Goal: Find contact information: Find contact information

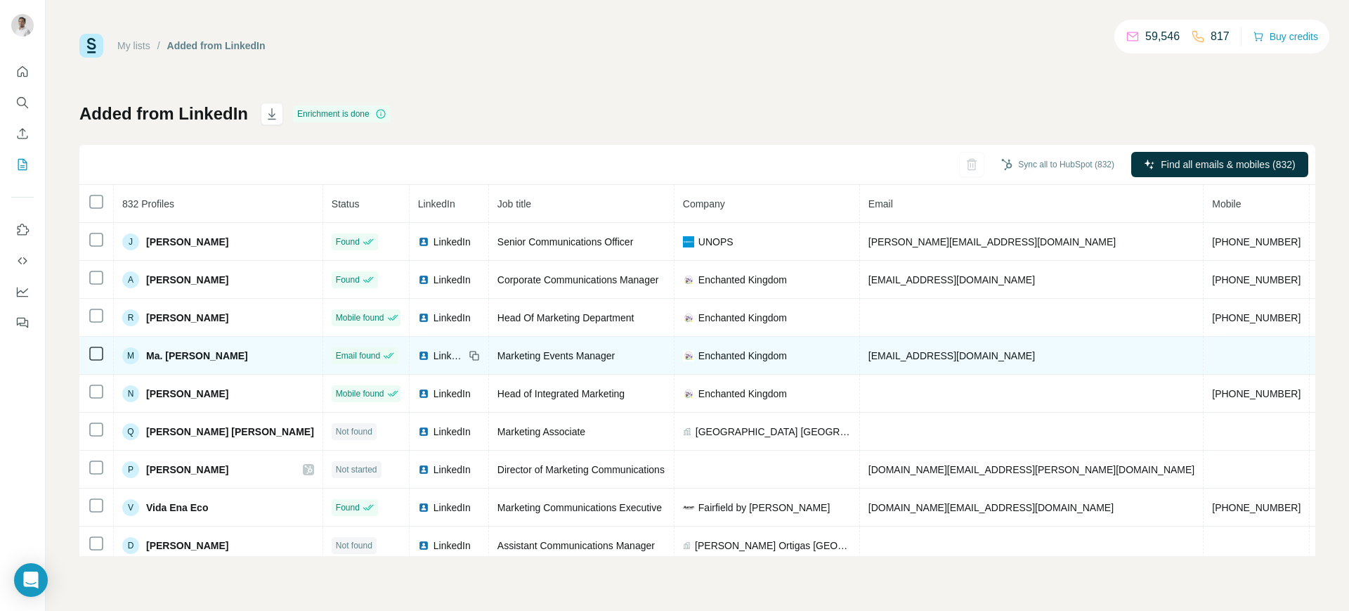
click at [869, 355] on span "[EMAIL_ADDRESS][DOMAIN_NAME]" at bounding box center [952, 355] width 167 height 11
copy span "[EMAIL_ADDRESS][DOMAIN_NAME]"
click at [472, 354] on icon at bounding box center [475, 357] width 6 height 6
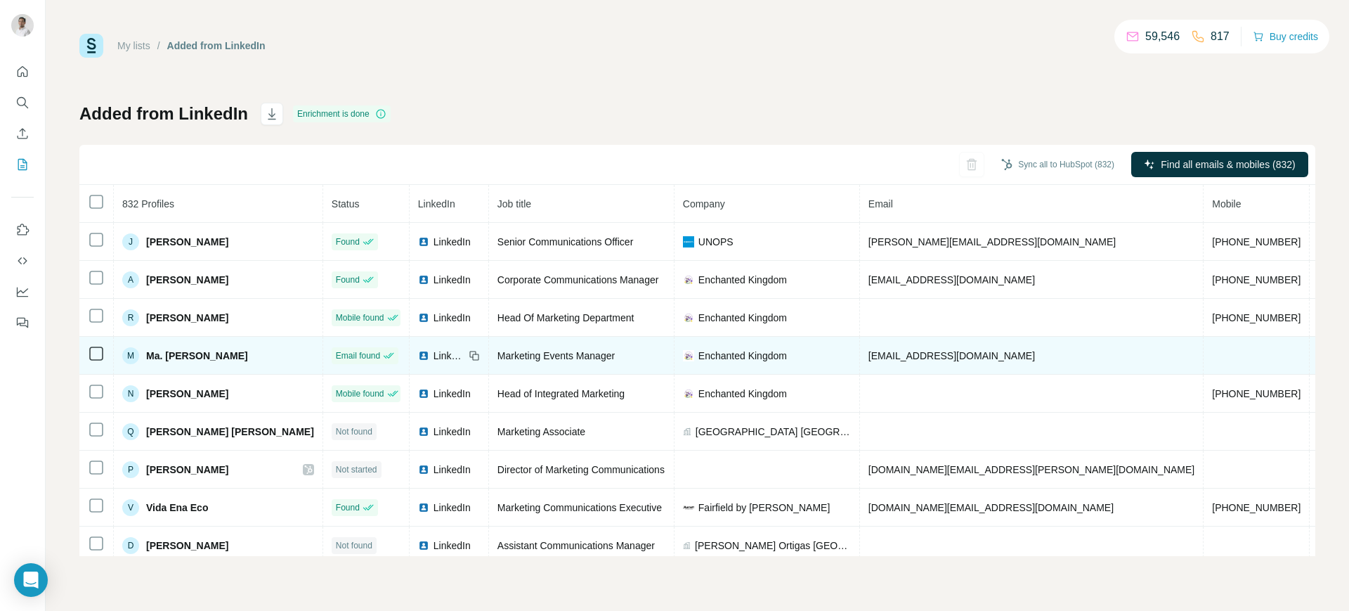
click at [699, 350] on span "Enchanted Kingdom" at bounding box center [743, 356] width 89 height 14
copy span "Enchanted Kingdom"
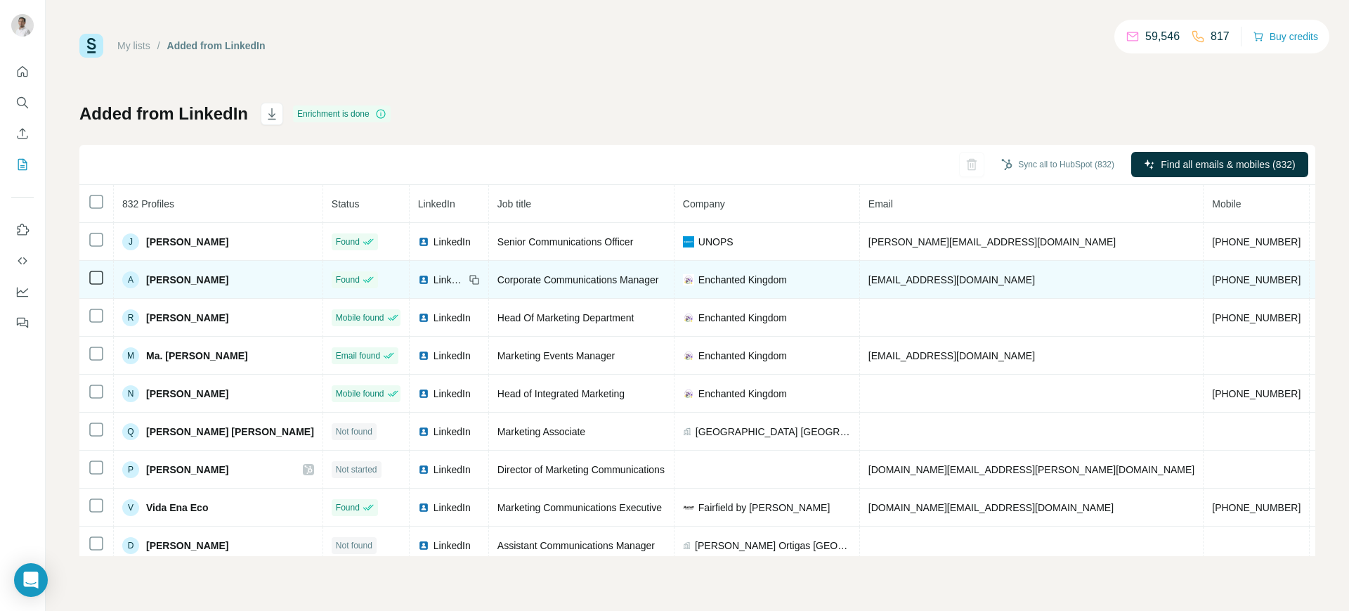
click at [876, 278] on span "[EMAIL_ADDRESS][DOMAIN_NAME]" at bounding box center [952, 279] width 167 height 11
copy span "[EMAIL_ADDRESS][DOMAIN_NAME]"
click at [469, 280] on icon at bounding box center [474, 279] width 11 height 11
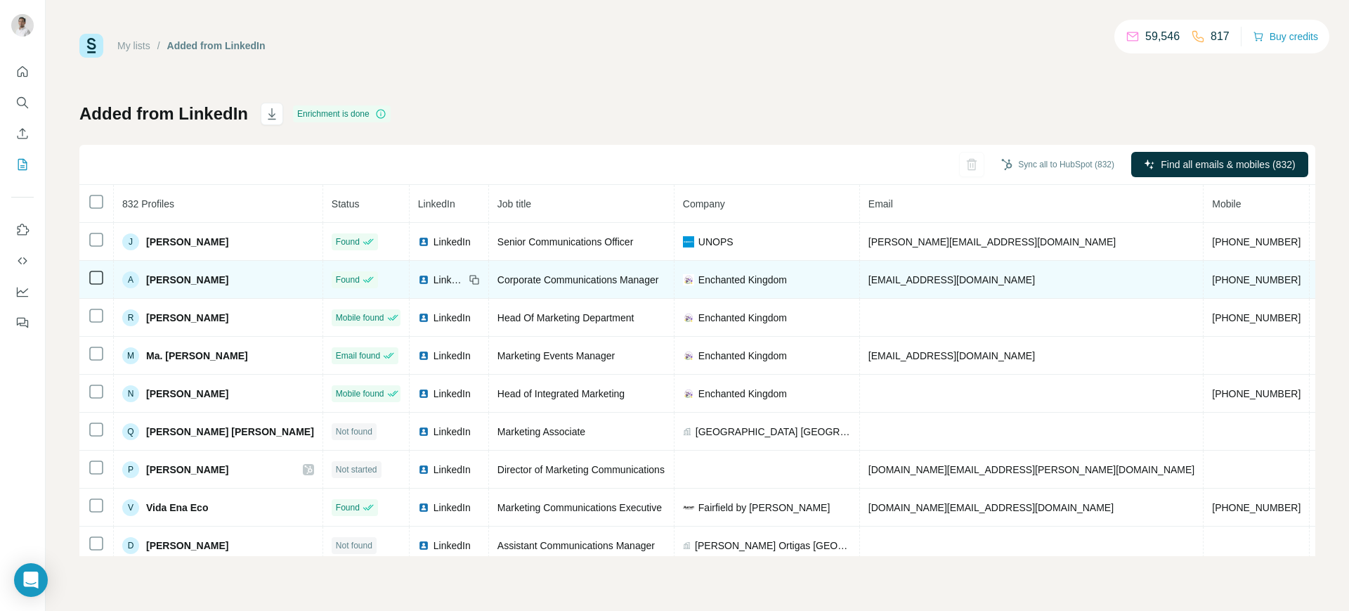
click at [869, 277] on span "[EMAIL_ADDRESS][DOMAIN_NAME]" at bounding box center [952, 279] width 167 height 11
copy span "[EMAIL_ADDRESS][DOMAIN_NAME]"
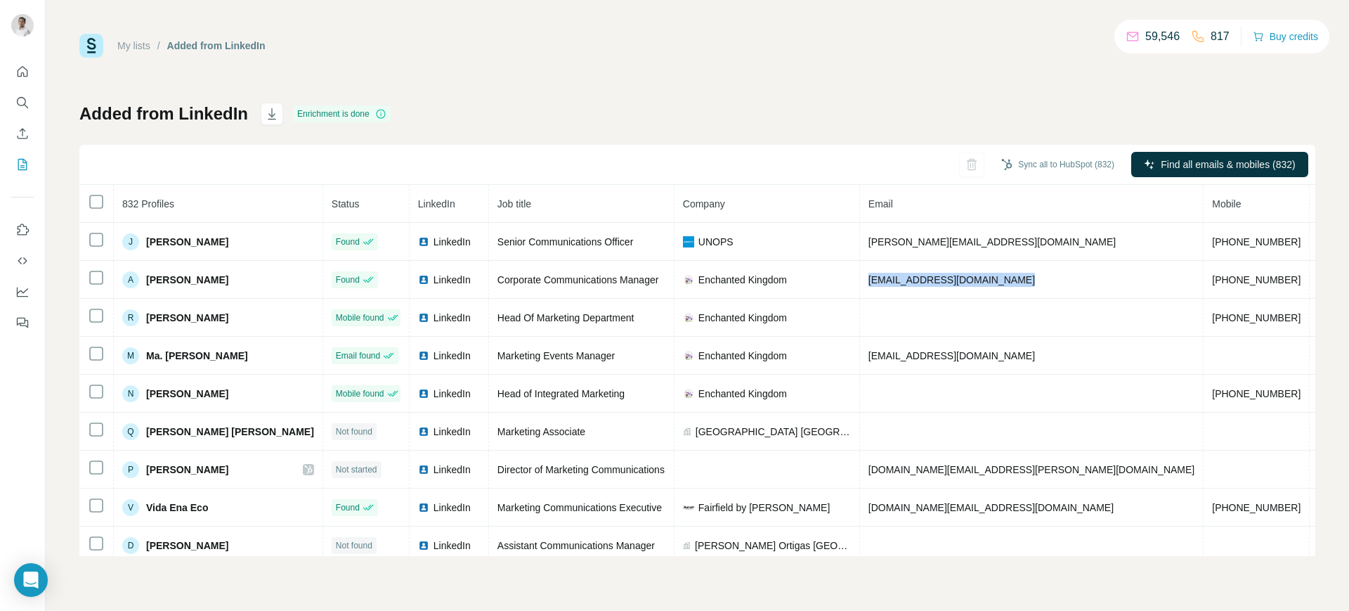
copy span "[EMAIL_ADDRESS][DOMAIN_NAME]"
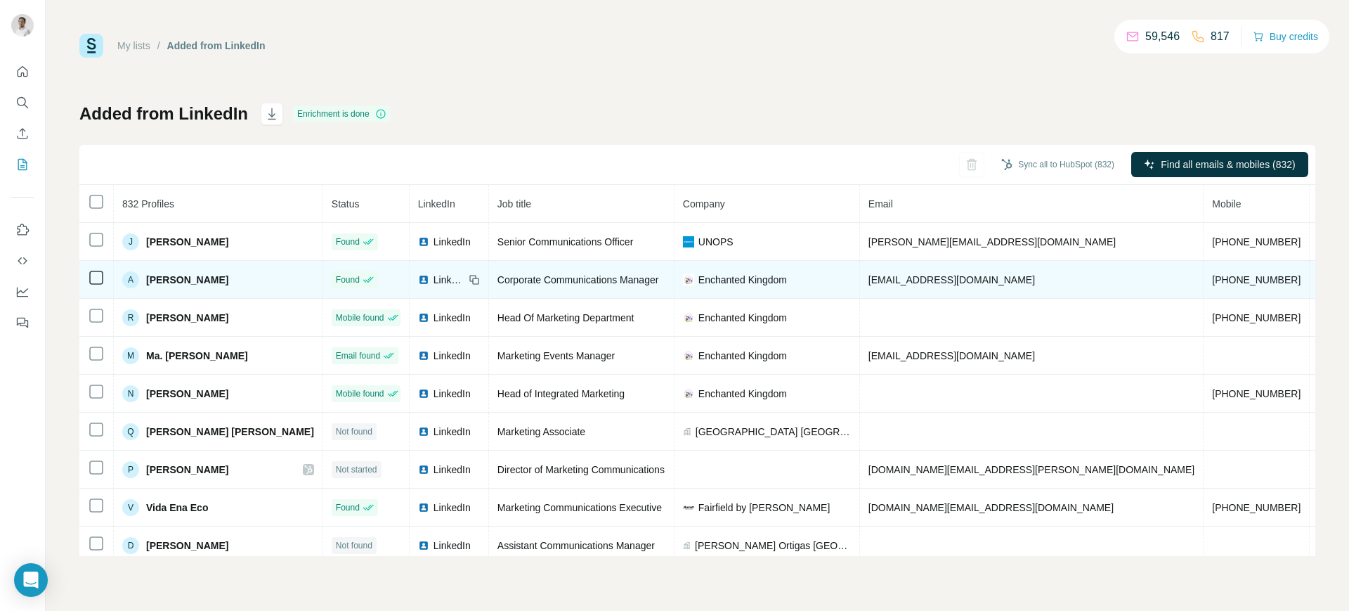
click at [469, 278] on icon at bounding box center [474, 279] width 11 height 11
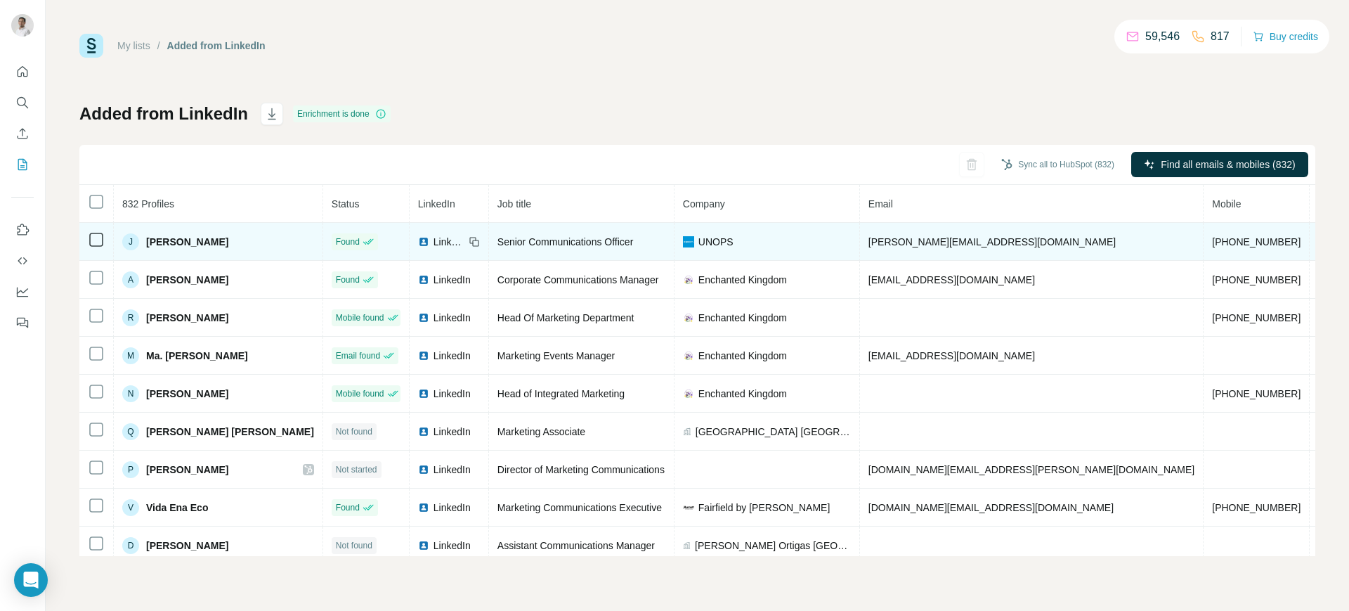
click at [869, 246] on span "[PERSON_NAME][EMAIL_ADDRESS][DOMAIN_NAME]" at bounding box center [992, 241] width 247 height 11
copy span "[PERSON_NAME][EMAIL_ADDRESS][DOMAIN_NAME]"
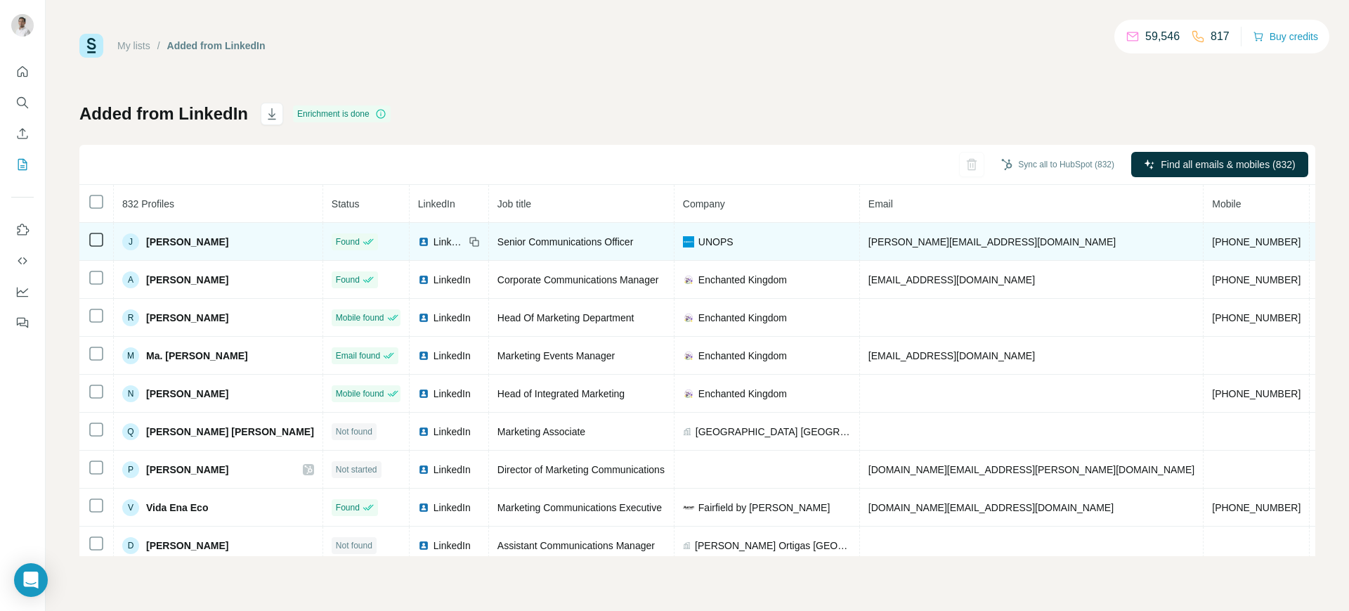
click at [469, 238] on icon at bounding box center [474, 241] width 11 height 11
click at [699, 239] on span "UNOPS" at bounding box center [716, 242] width 35 height 14
copy span "UNOPS"
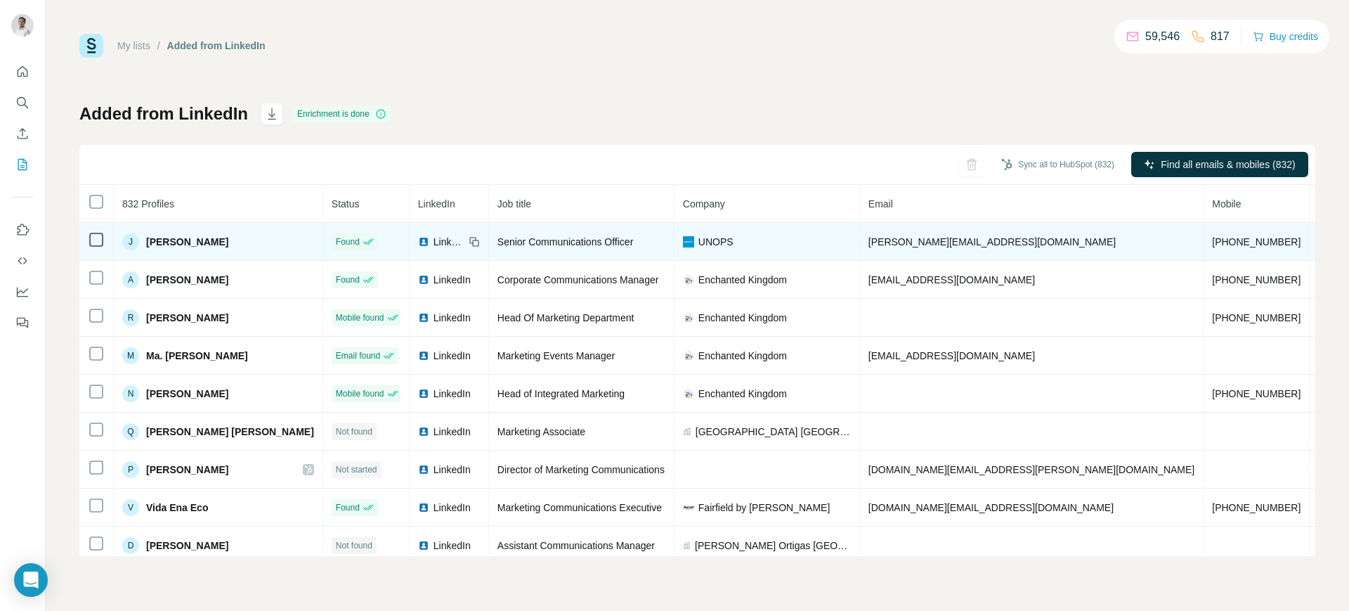
click at [410, 248] on td "LinkedIn" at bounding box center [449, 242] width 79 height 38
click at [418, 240] on img at bounding box center [423, 241] width 11 height 11
